Goal: Information Seeking & Learning: Understand process/instructions

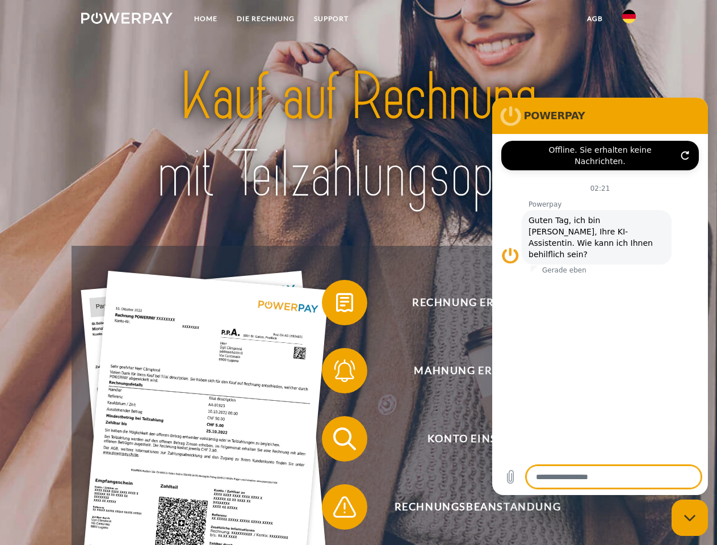
click at [127, 20] on img at bounding box center [126, 17] width 91 height 11
click at [629, 20] on img at bounding box center [629, 17] width 14 height 14
click at [594, 19] on link "agb" at bounding box center [594, 19] width 35 height 20
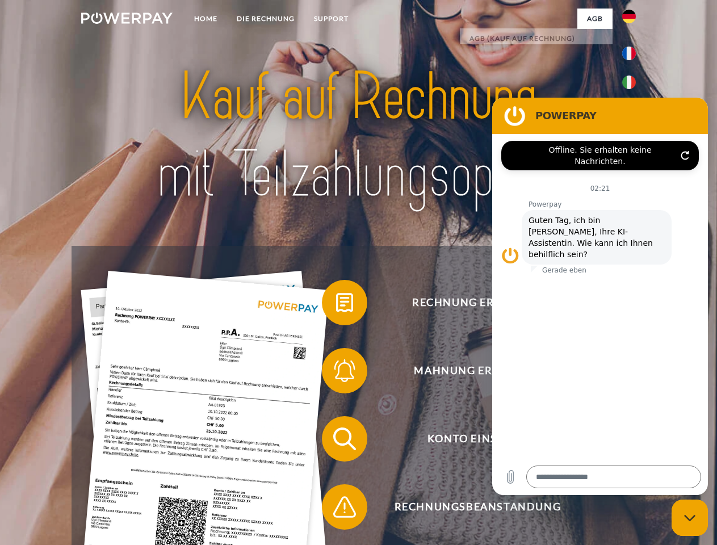
click at [336, 305] on span at bounding box center [327, 302] width 57 height 57
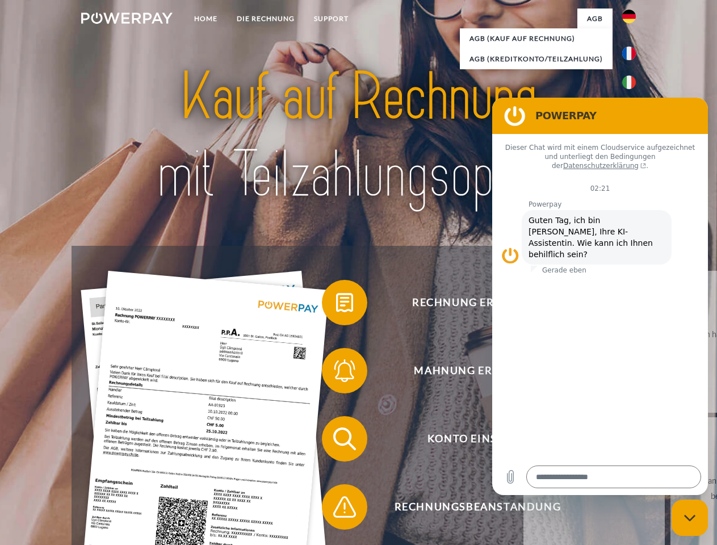
click at [336, 373] on span at bounding box center [327, 370] width 57 height 57
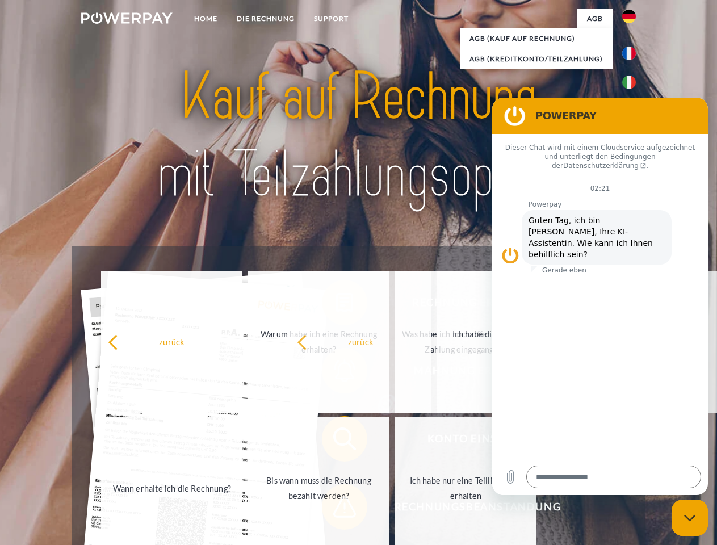
click at [336, 509] on span at bounding box center [327, 506] width 57 height 57
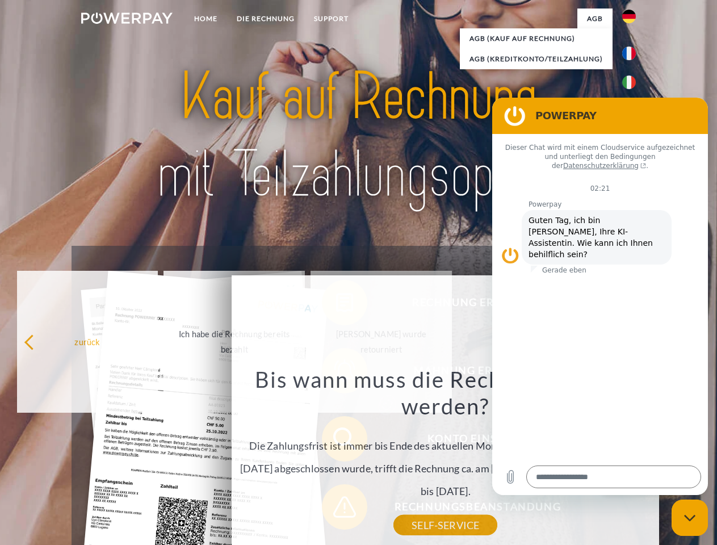
click at [689, 517] on icon "Messaging-Fenster schließen" at bounding box center [690, 517] width 12 height 7
type textarea "*"
